Goal: Task Accomplishment & Management: Complete application form

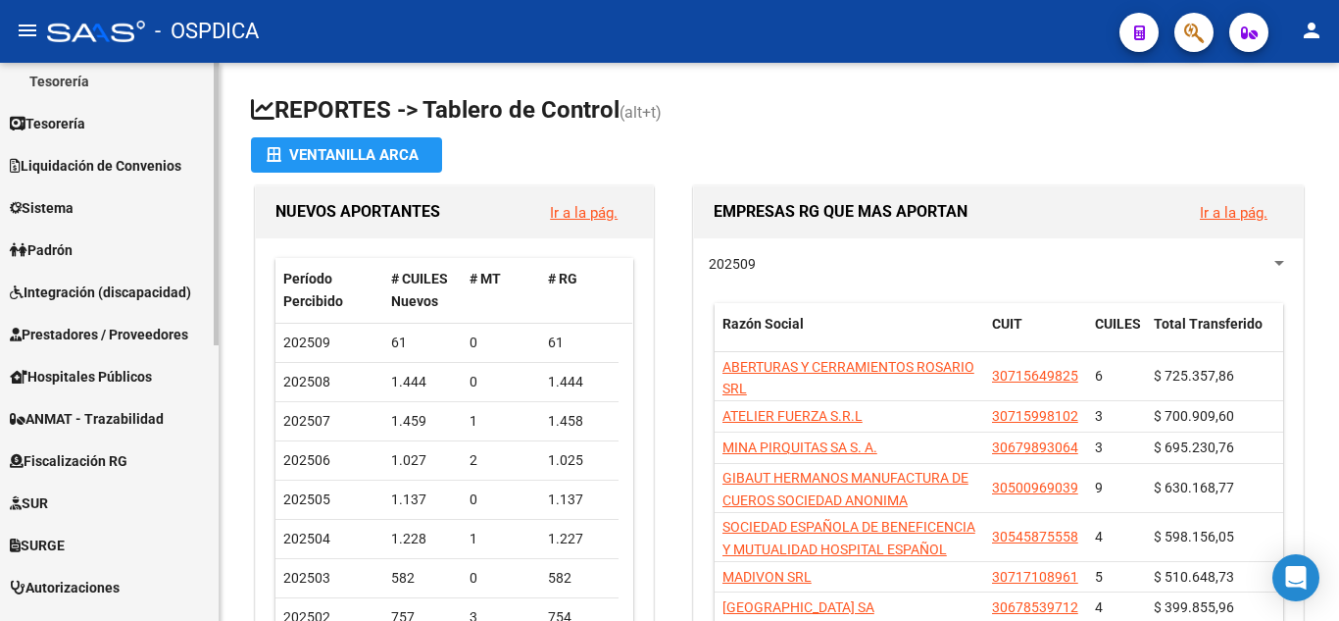
scroll to position [392, 0]
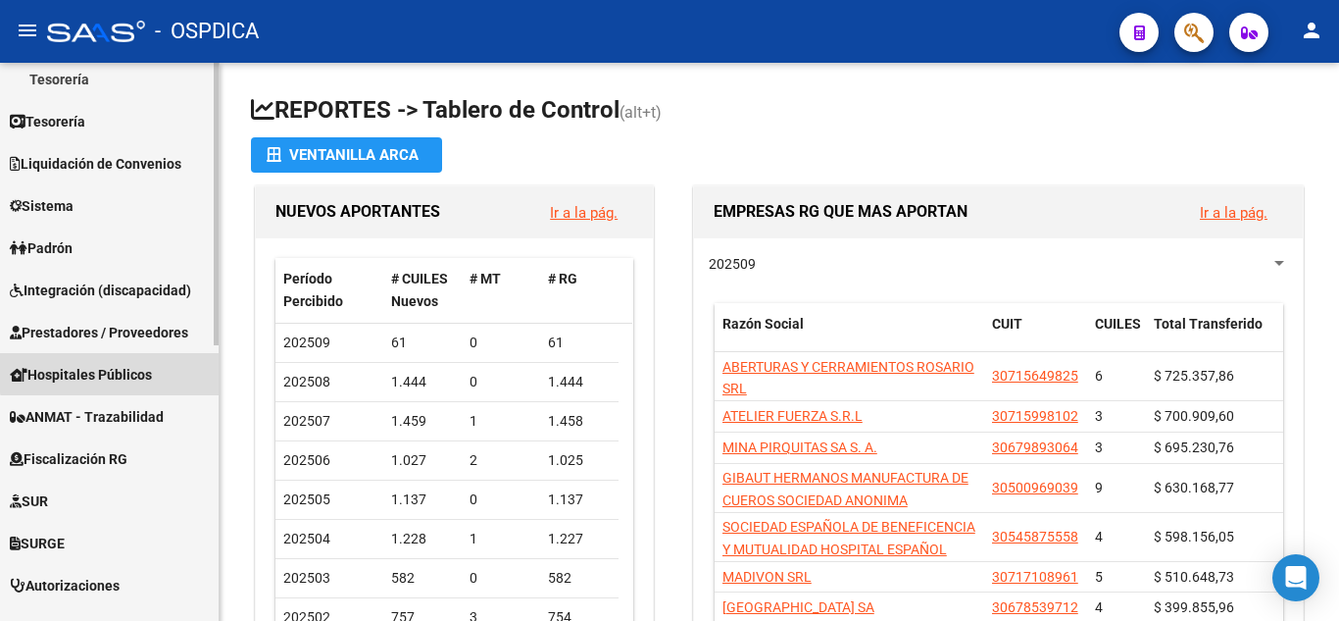
click at [118, 371] on span "Hospitales Públicos" at bounding box center [81, 375] width 142 height 22
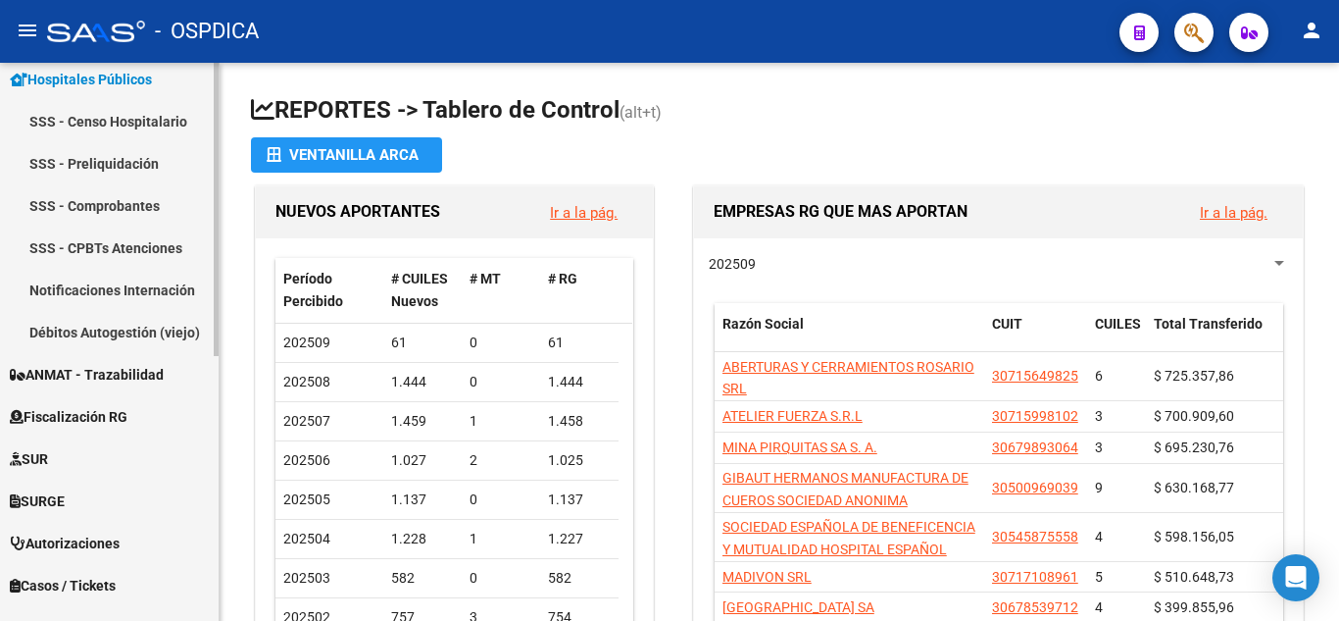
click at [147, 289] on link "Notificaciones Internación" at bounding box center [109, 290] width 219 height 42
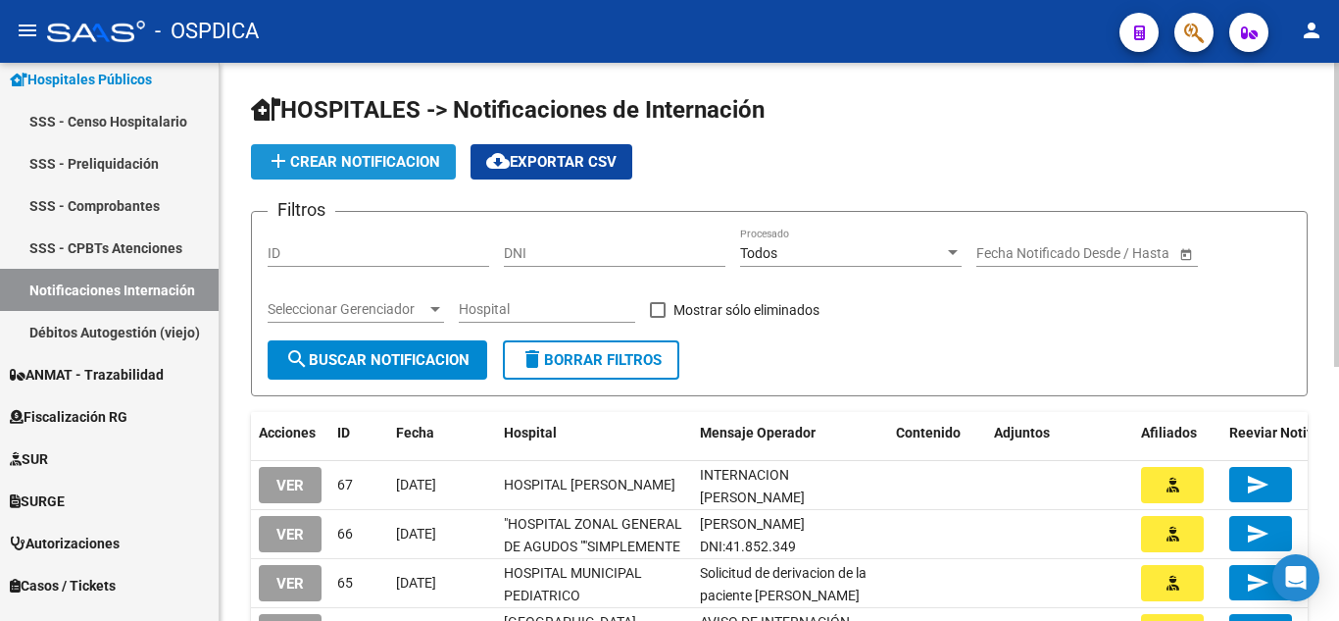
click at [388, 153] on span "add Crear Notificacion" at bounding box center [354, 162] width 174 height 18
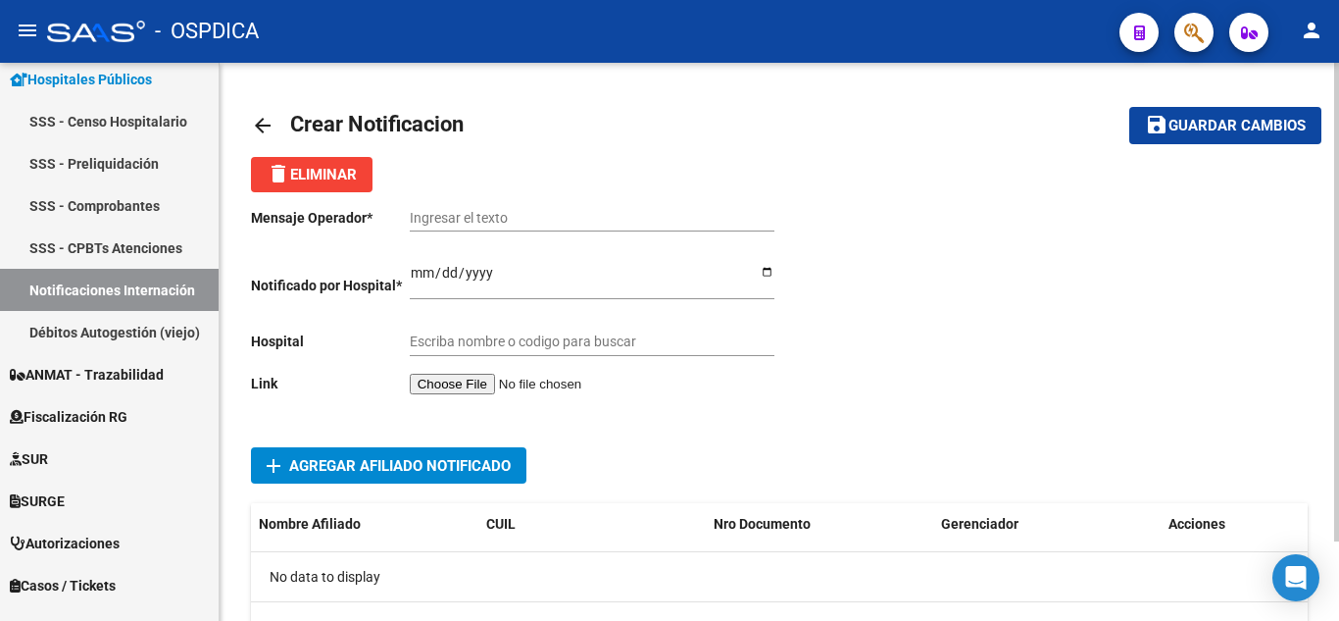
click at [516, 379] on input "file" at bounding box center [534, 384] width 248 height 21
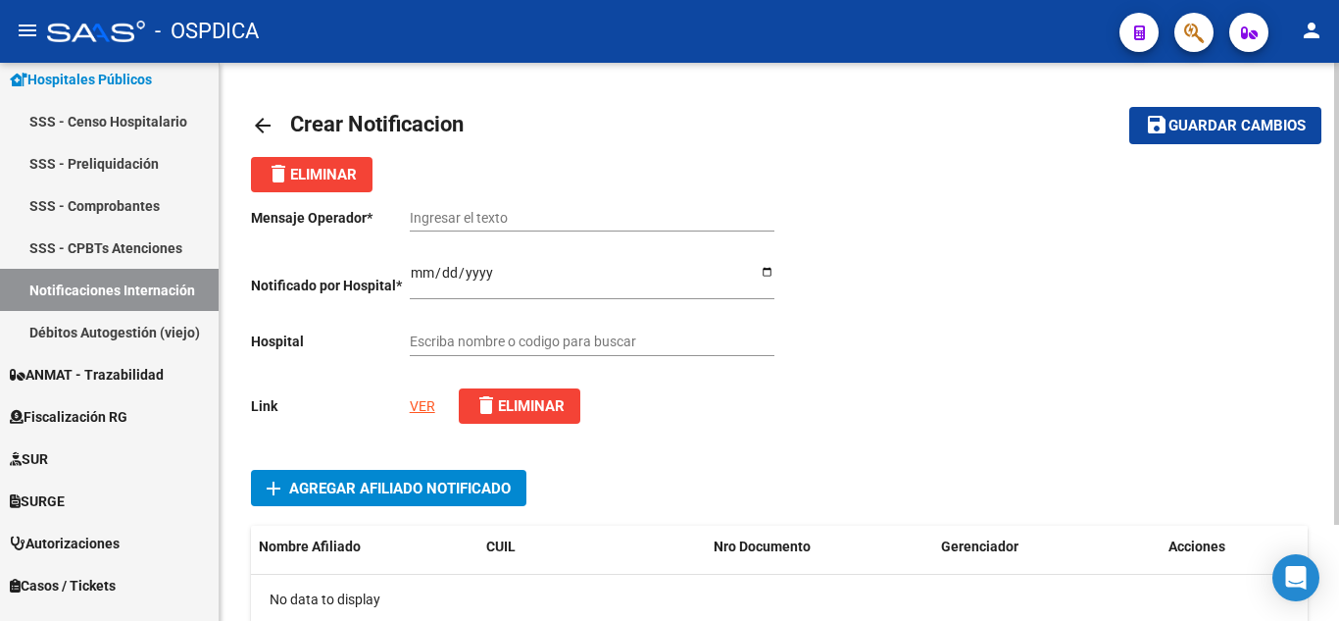
click at [428, 403] on link "VER" at bounding box center [422, 406] width 25 height 16
click at [628, 221] on input "Ingresar el texto" at bounding box center [592, 218] width 365 height 17
paste input "INTERNACION [PERSON_NAME]"
type input "INTERNACION [PERSON_NAME]"
click at [935, 303] on div at bounding box center [1044, 316] width 529 height 248
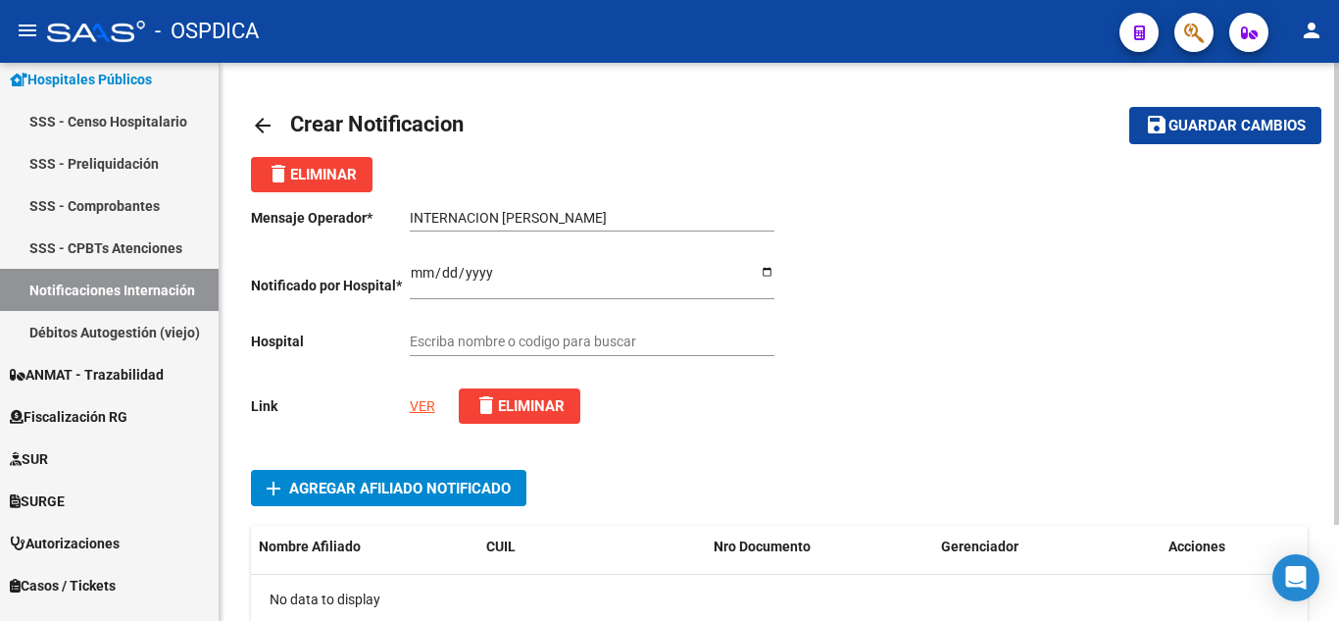
click at [421, 269] on input "Ingresar el fecha" at bounding box center [592, 279] width 365 height 29
type input "[DATE]"
click at [1051, 326] on div at bounding box center [1044, 316] width 529 height 248
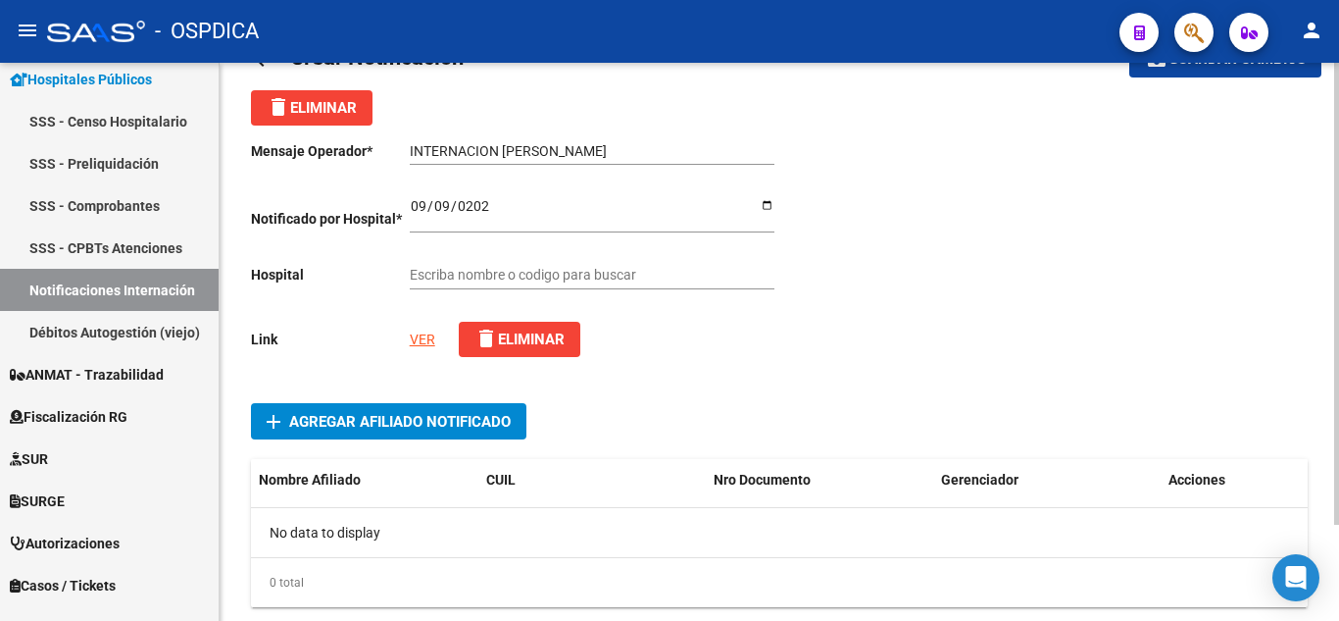
scroll to position [98, 0]
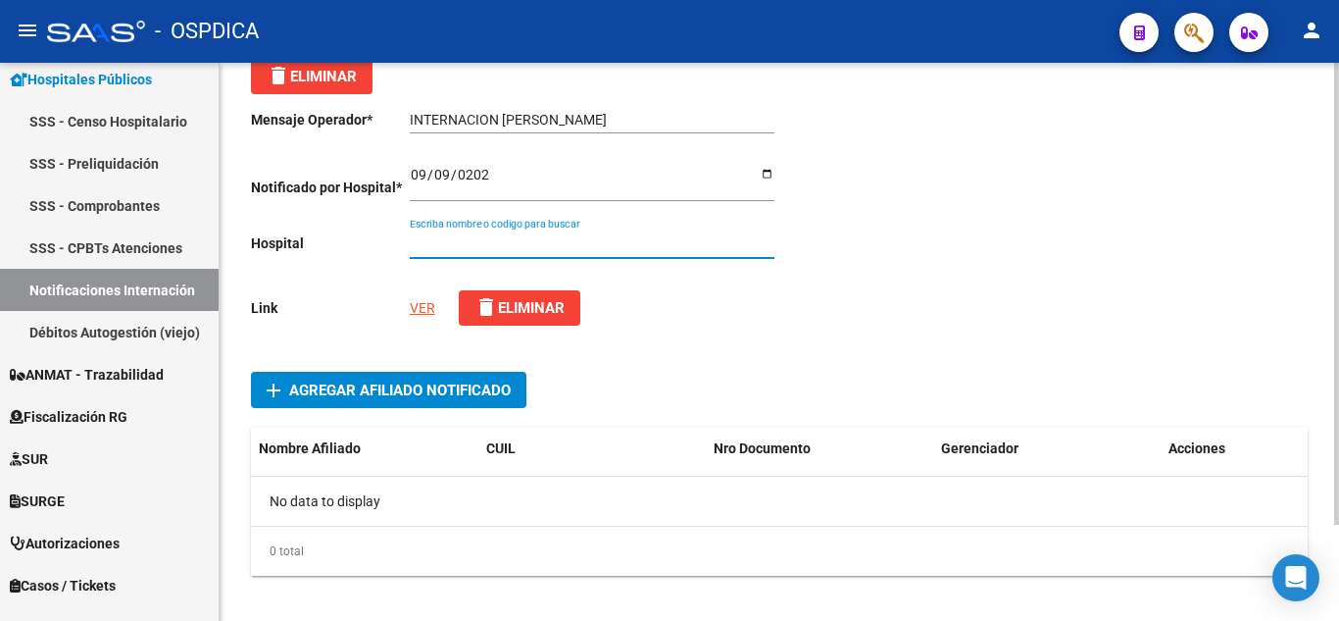
click at [641, 241] on input "Escriba nombre o codigo para buscar" at bounding box center [592, 243] width 365 height 17
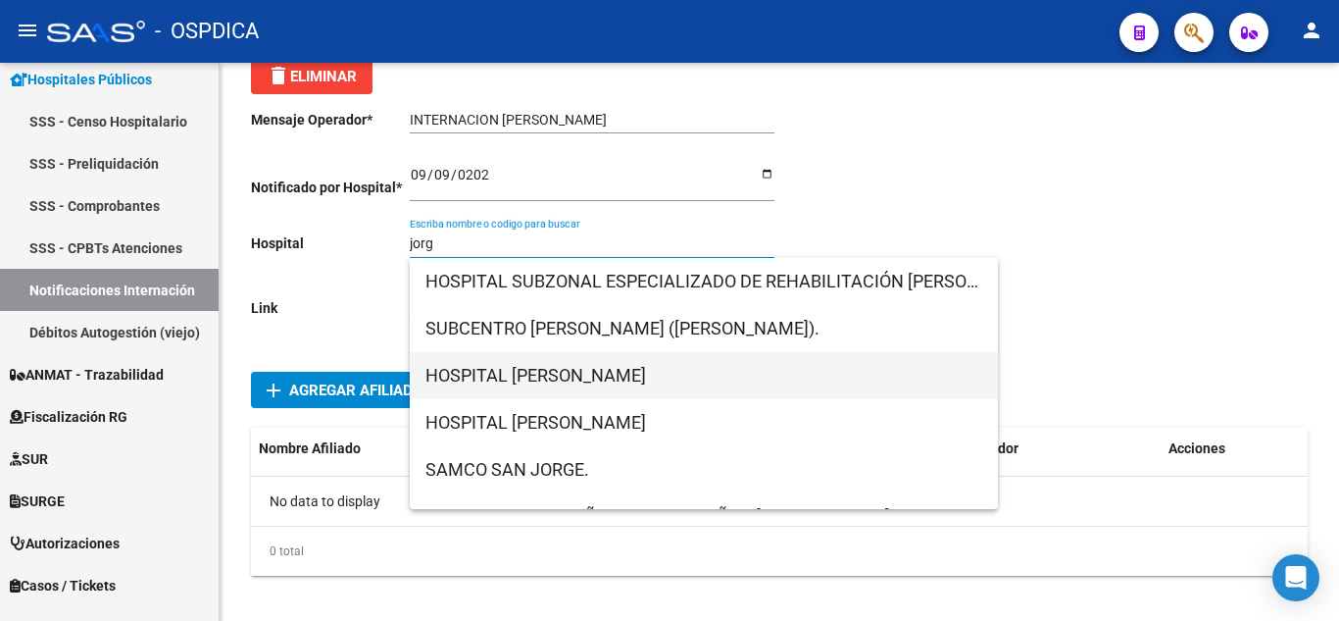
click at [663, 374] on span "HOSPITAL [PERSON_NAME]" at bounding box center [704, 375] width 557 height 47
type input "HOSPITAL [PERSON_NAME]"
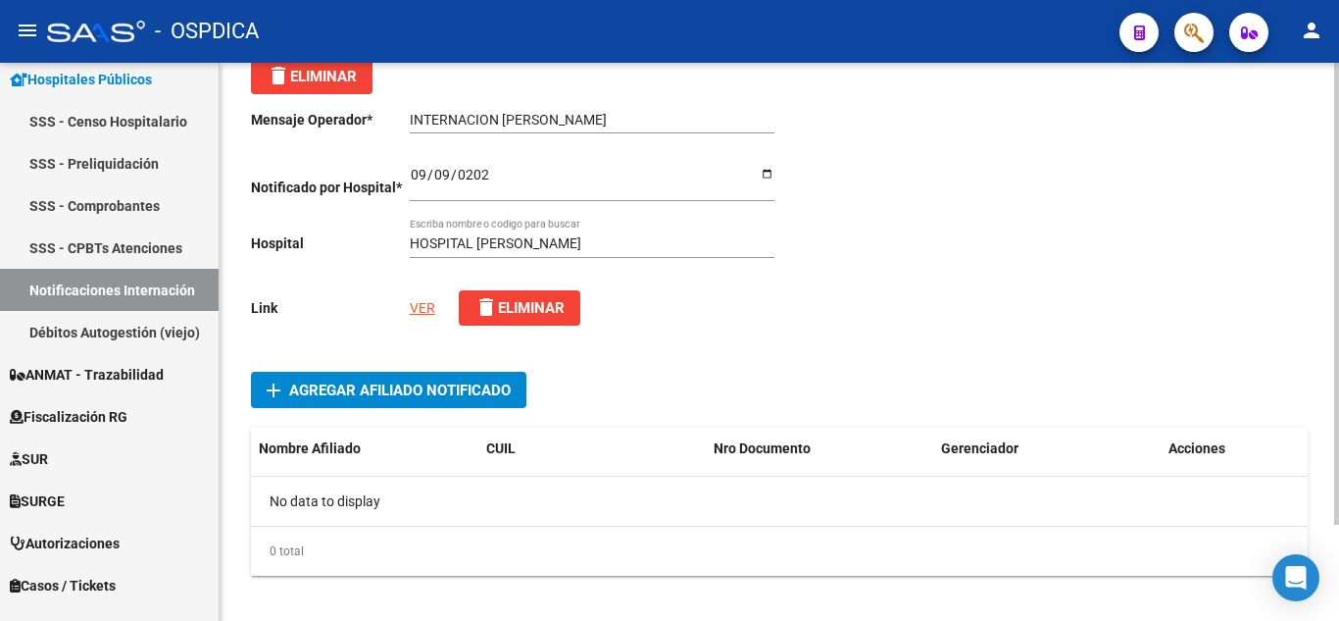
click at [869, 286] on div at bounding box center [1044, 218] width 529 height 248
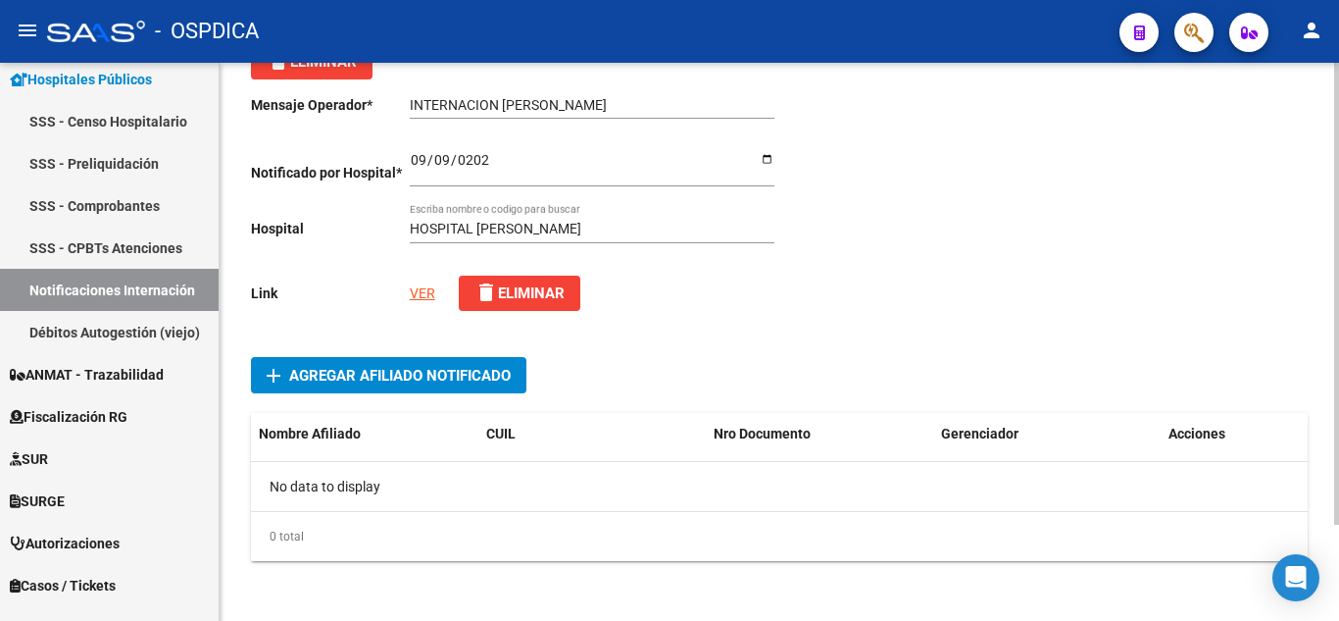
scroll to position [117, 0]
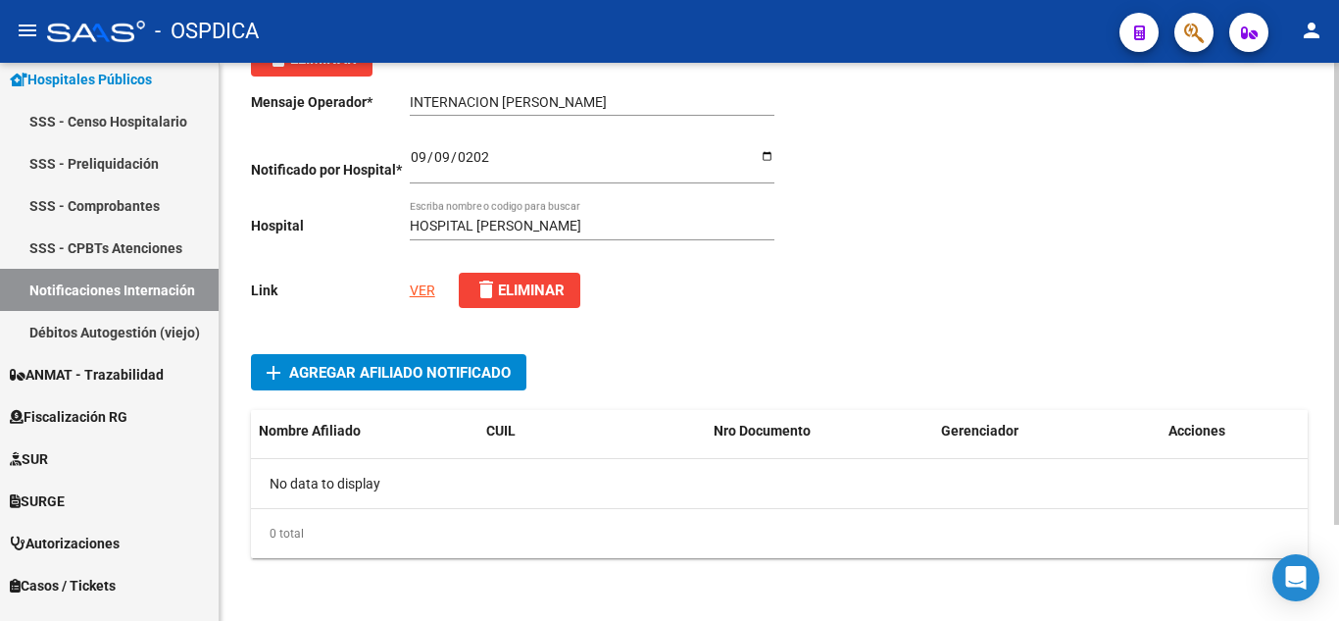
click at [413, 363] on span "add Agregar Afiliado Notificado" at bounding box center [389, 372] width 244 height 36
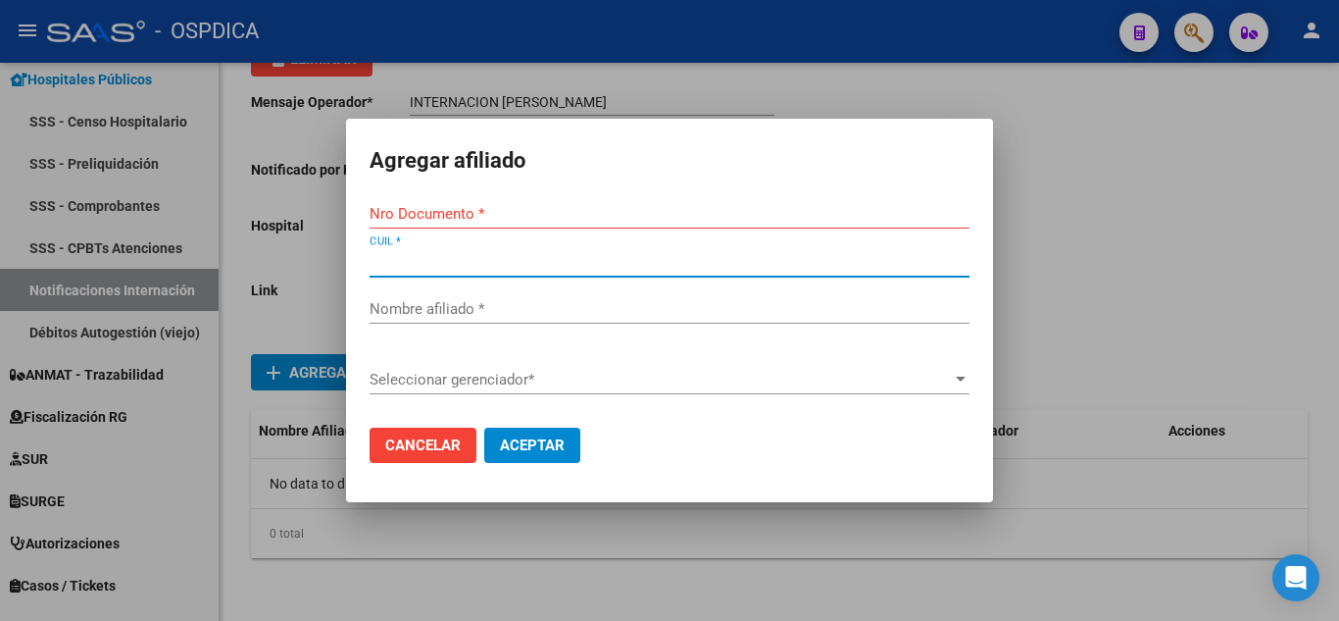
click at [741, 264] on input "CUIL *" at bounding box center [670, 262] width 600 height 18
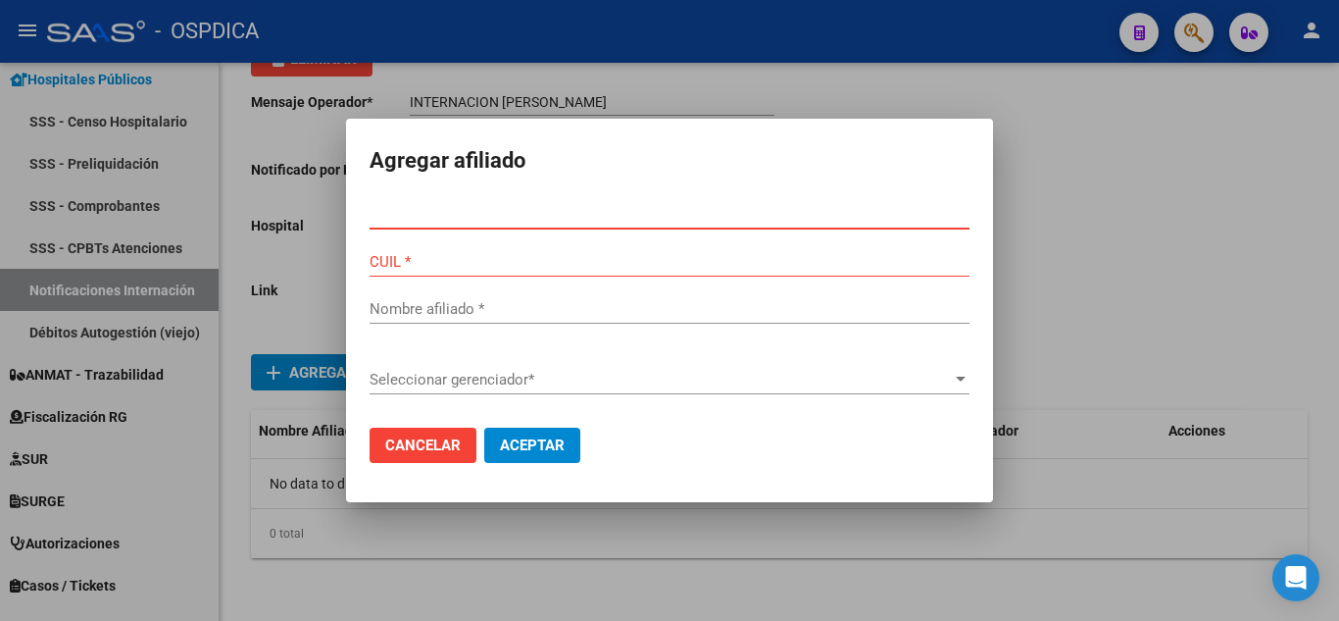
click at [702, 209] on input "Nro Documento *" at bounding box center [670, 214] width 600 height 18
click at [554, 207] on input "Nro Documento *" at bounding box center [670, 214] width 600 height 18
paste input "33603968"
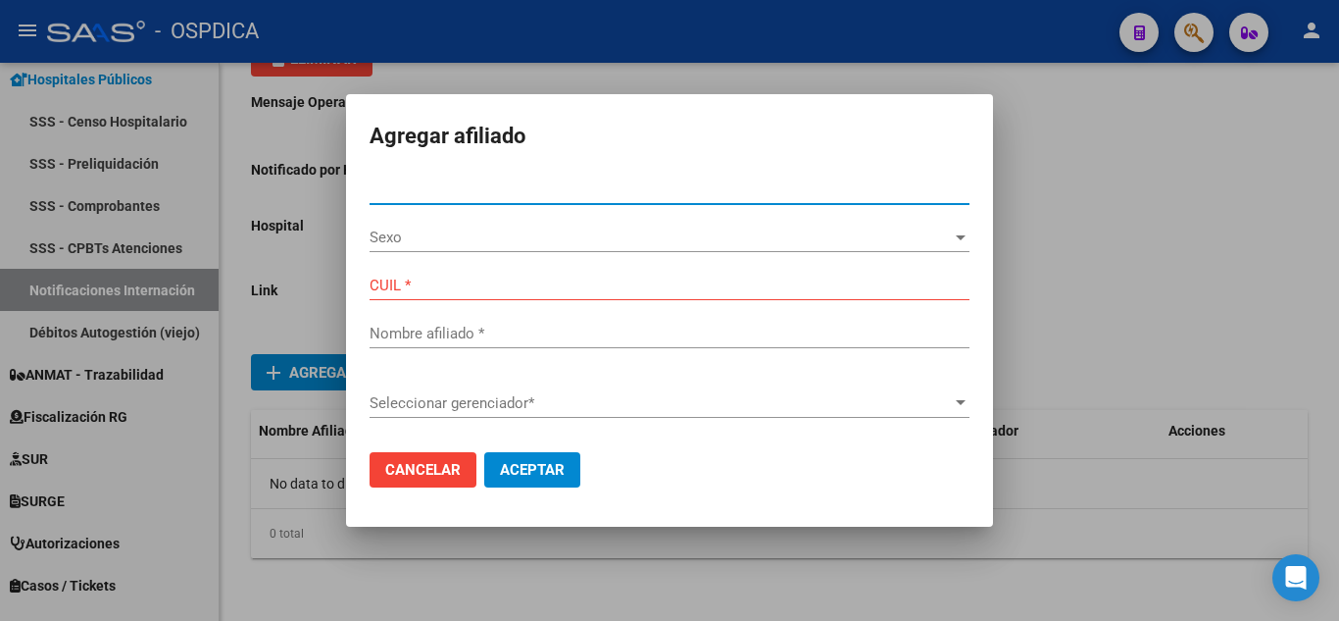
type input "33603968"
type input "27336039687"
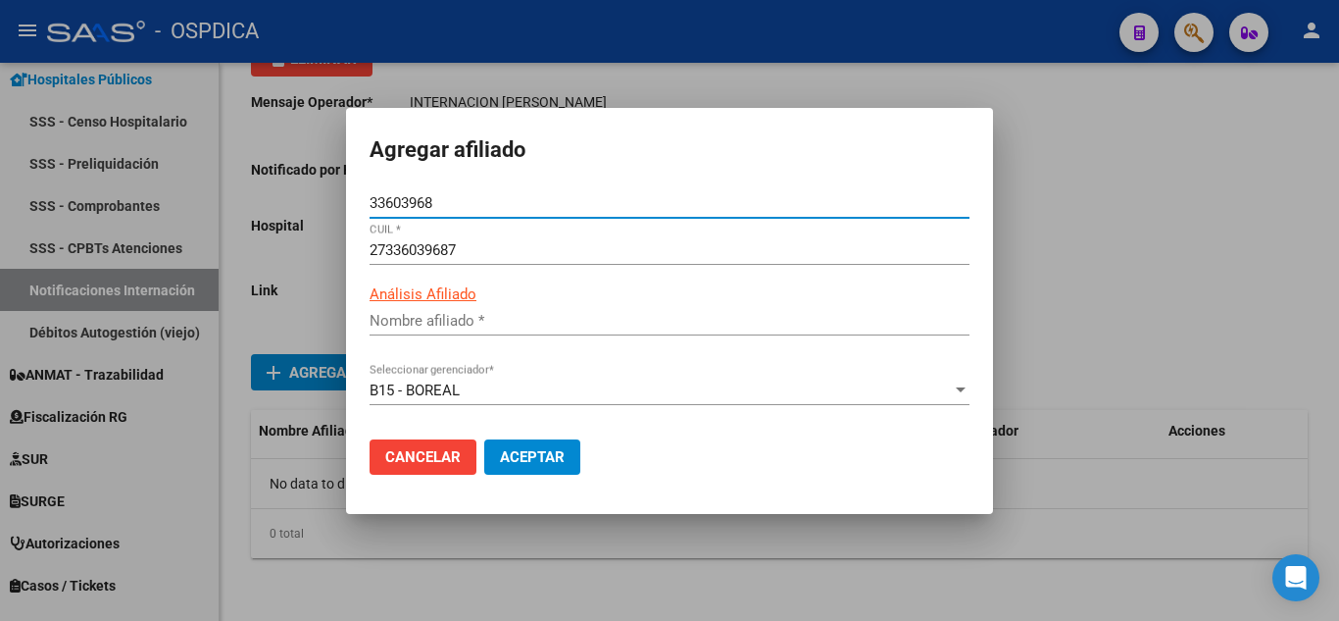
type input "[PERSON_NAME]"
type input "33603968"
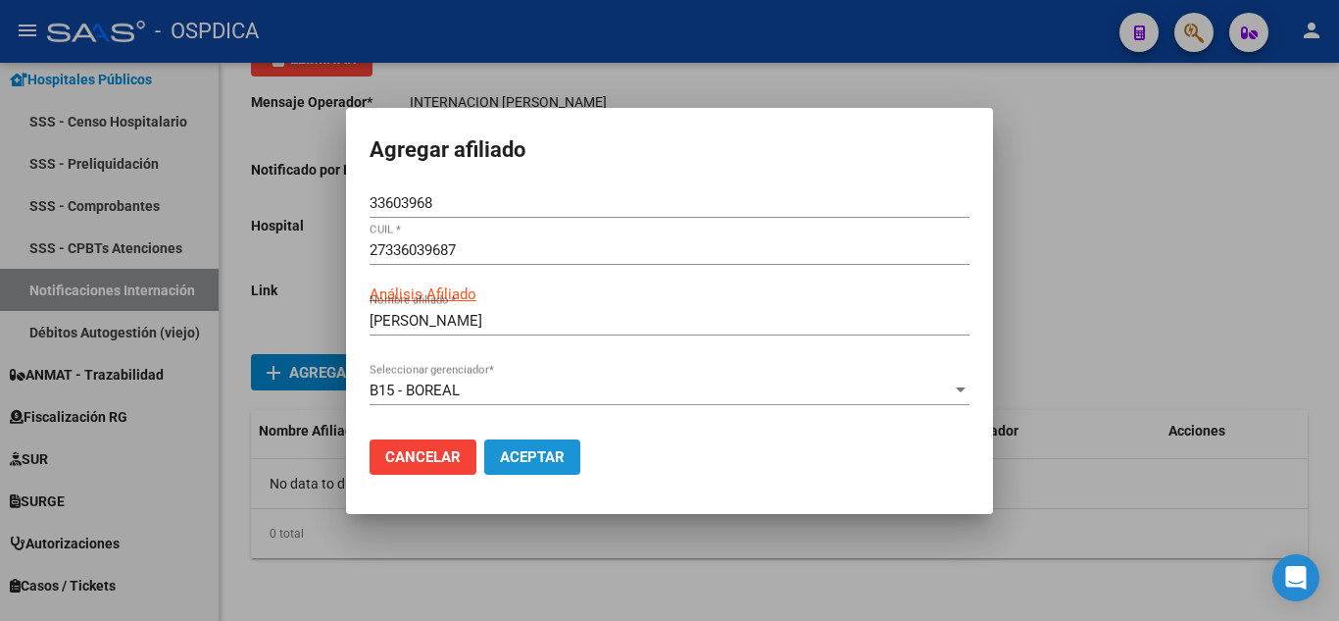
click at [566, 458] on button "Aceptar" at bounding box center [532, 456] width 96 height 35
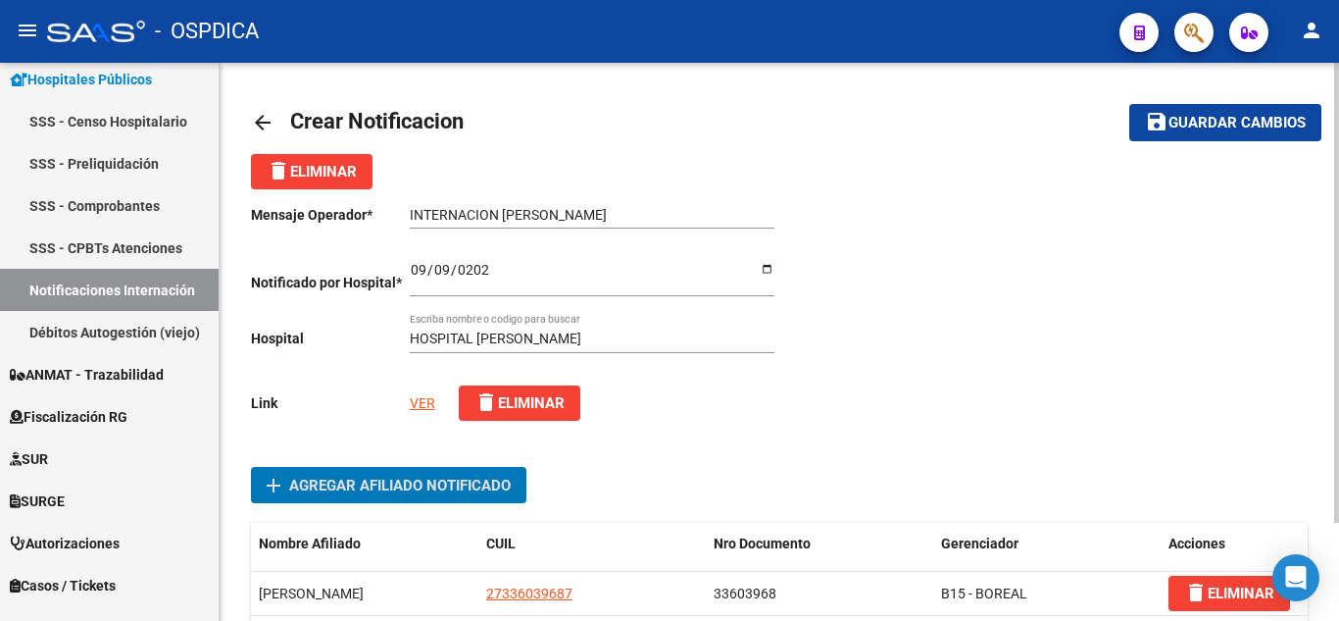
scroll to position [0, 0]
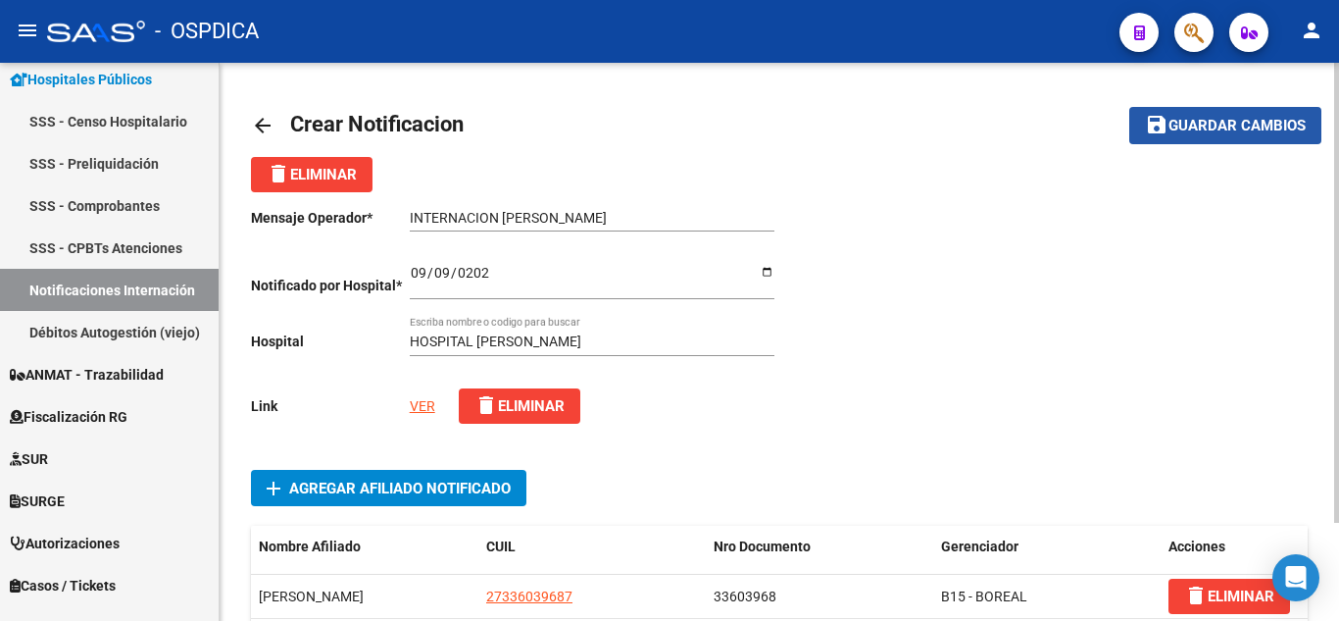
click at [1263, 121] on span "Guardar cambios" at bounding box center [1237, 127] width 137 height 18
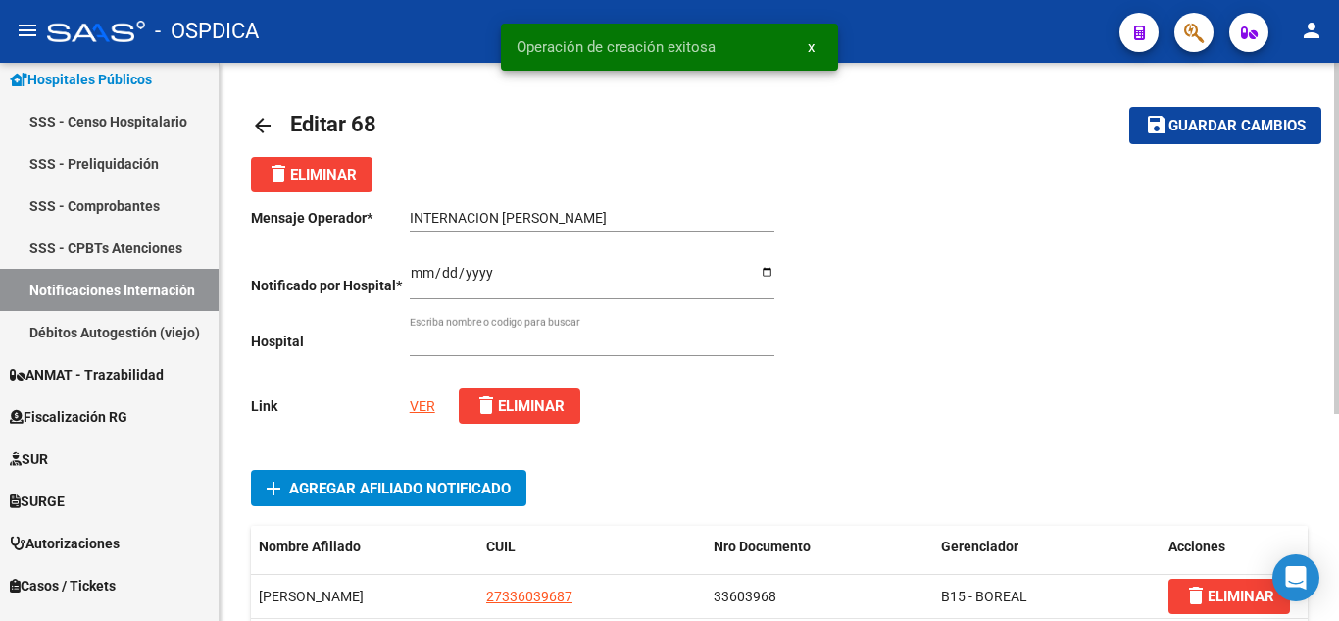
type input "HOSPITAL [PERSON_NAME]"
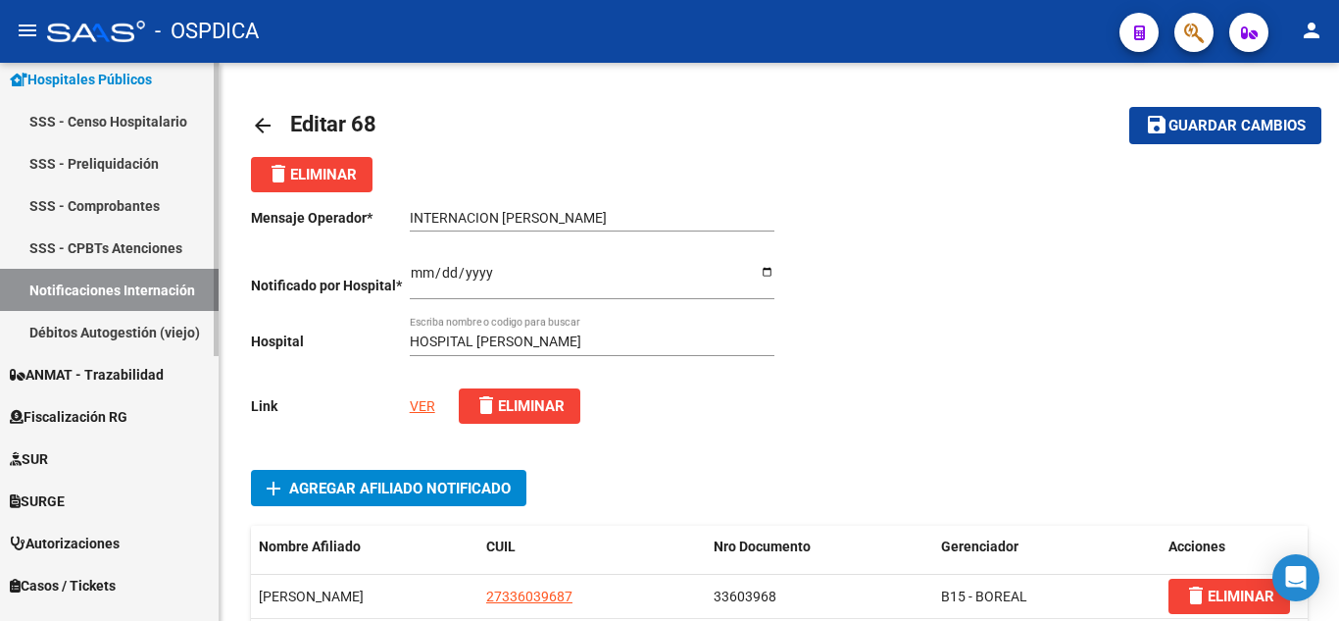
click at [100, 289] on link "Notificaciones Internación" at bounding box center [109, 290] width 219 height 42
